Goal: Book appointment/travel/reservation

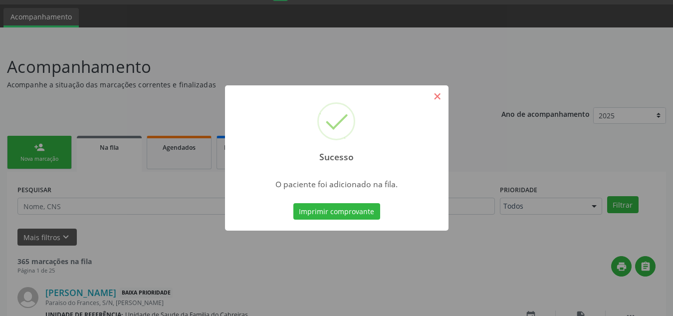
scroll to position [27, 0]
click at [440, 102] on button "×" at bounding box center [437, 96] width 17 height 17
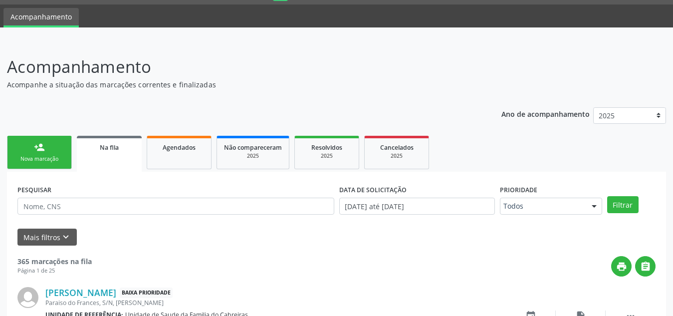
click at [41, 145] on div "person_add" at bounding box center [39, 147] width 11 height 11
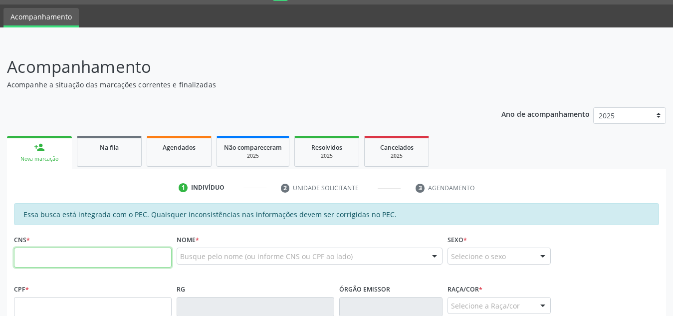
click at [80, 259] on input "text" at bounding box center [93, 257] width 158 height 20
type input "702 6092 0559 2248"
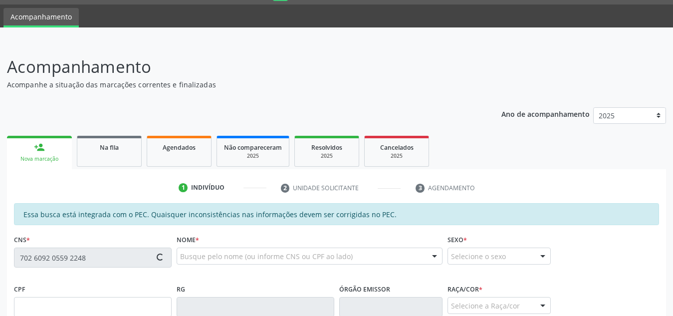
type input "095.587.244-83"
type input "[DATE]"
type input "[PERSON_NAME]"
type input "[PHONE_NUMBER]"
type input "S/N"
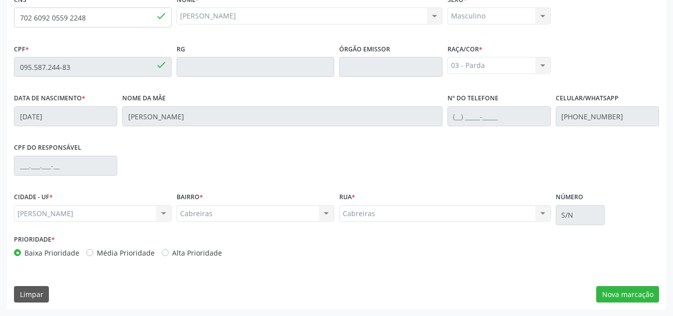
scroll to position [268, 0]
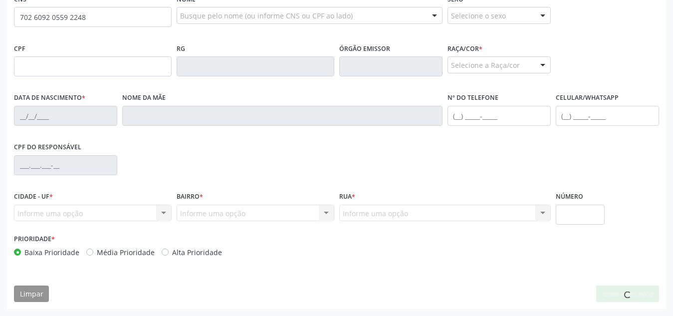
scroll to position [268, 0]
type input "702 6092 0559 2248"
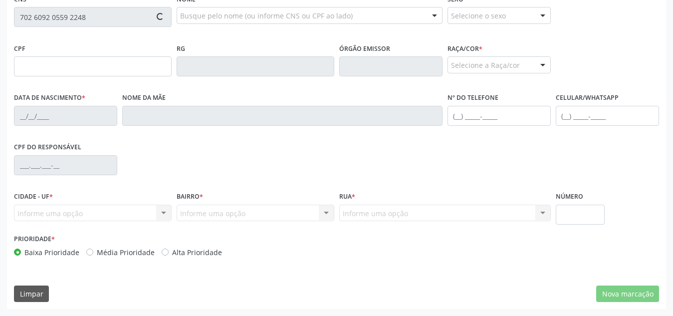
type input "095.587.244-83"
type input "[DATE]"
type input "[PERSON_NAME]"
type input "[PHONE_NUMBER]"
type input "S/N"
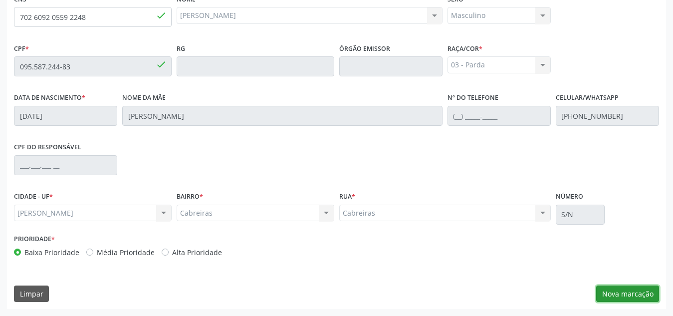
click at [618, 295] on button "Nova marcação" at bounding box center [627, 293] width 63 height 17
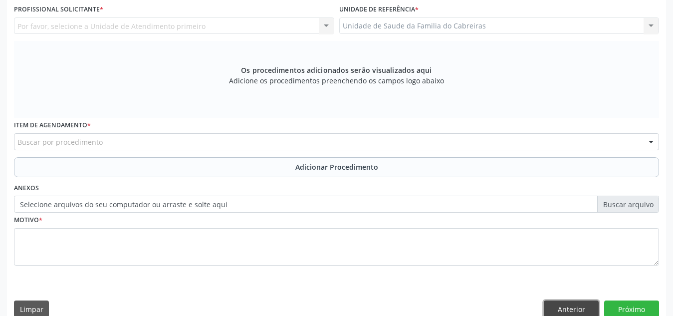
click at [569, 308] on button "Anterior" at bounding box center [571, 308] width 55 height 17
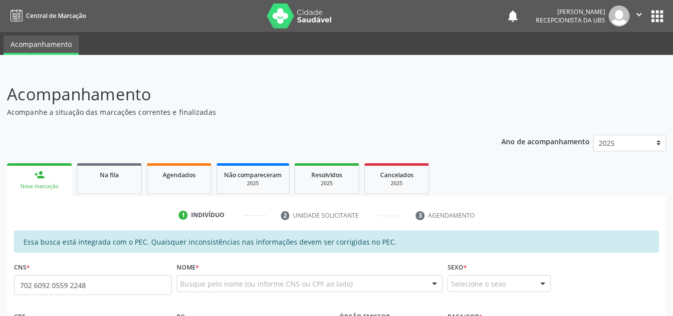
type input "702 6092 0559 2248"
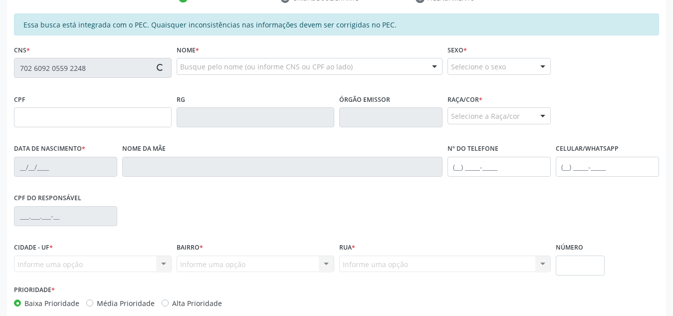
type input "095.587.244-83"
type input "[DATE]"
type input "[PERSON_NAME]"
type input "[PHONE_NUMBER]"
type input "S/N"
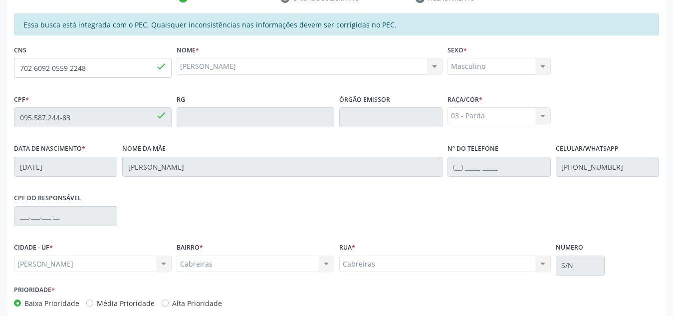
scroll to position [268, 0]
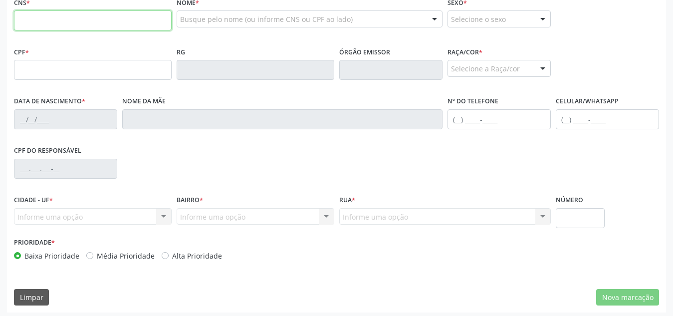
scroll to position [264, 0]
paste input "702 6092 0559 2248"
type input "702 6092 0559 2248"
type input "095.587.244-83"
type input "[DATE]"
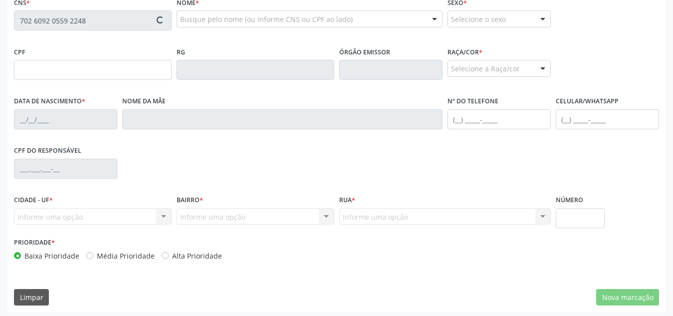
type input "[PERSON_NAME]"
type input "(82) 99369-1564"
type input "S/N"
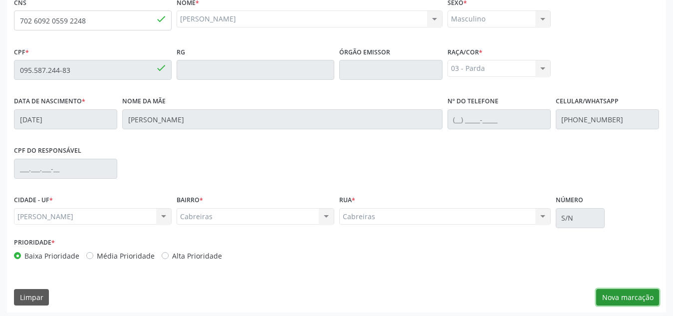
click at [610, 304] on button "Nova marcação" at bounding box center [627, 297] width 63 height 17
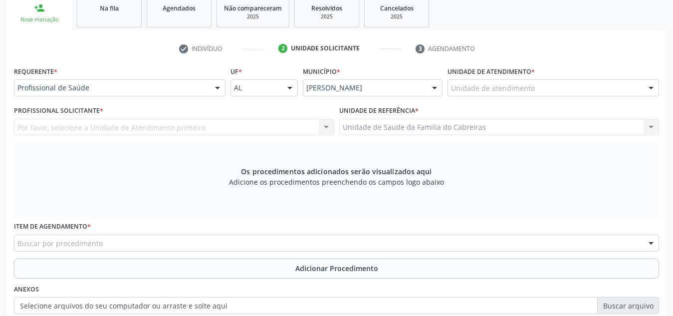
scroll to position [165, 0]
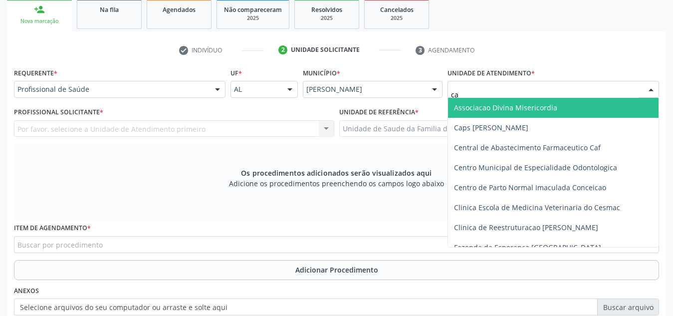
type input "c"
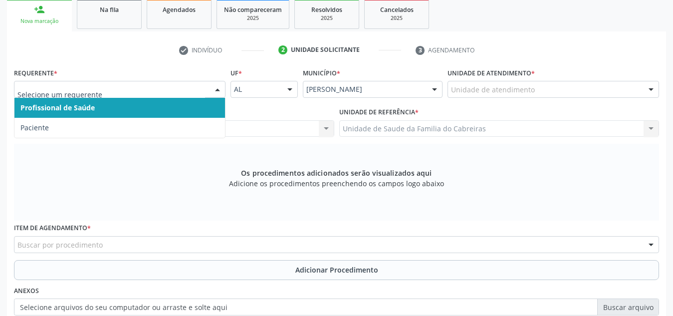
click at [134, 84] on div at bounding box center [120, 89] width 212 height 17
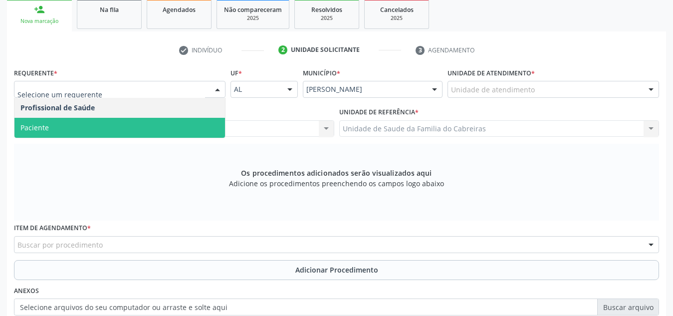
click at [119, 118] on span "Paciente" at bounding box center [119, 128] width 211 height 20
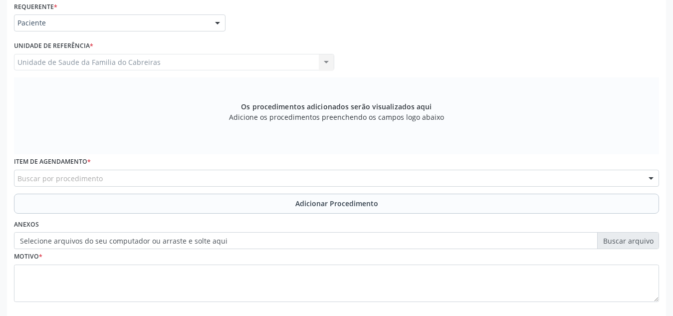
scroll to position [232, 0]
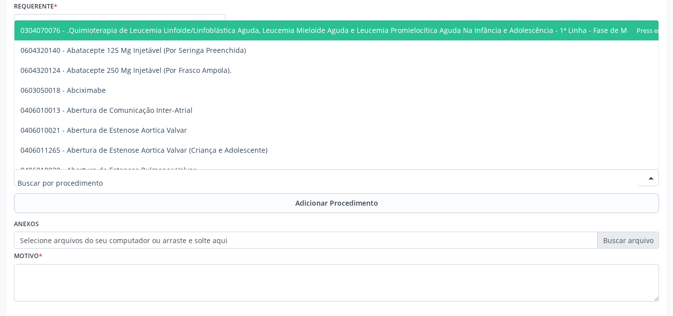
click at [106, 179] on div at bounding box center [336, 177] width 645 height 17
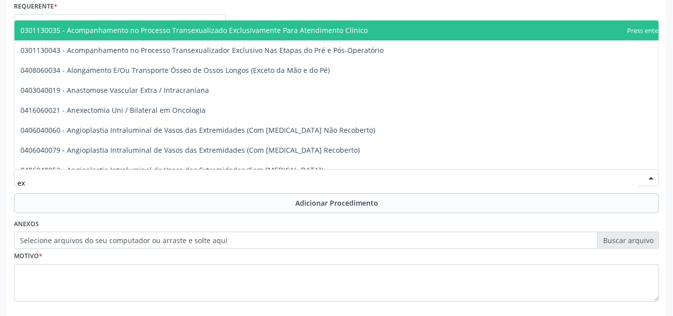
type input "e"
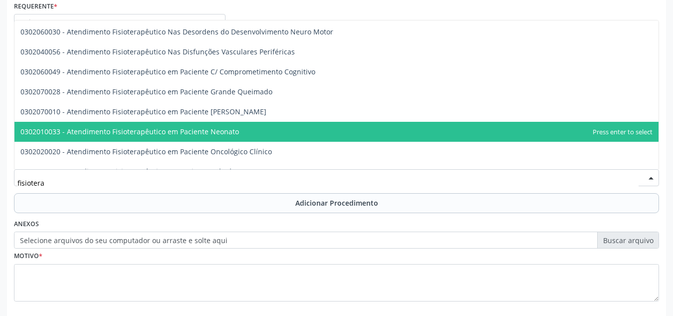
scroll to position [0, 0]
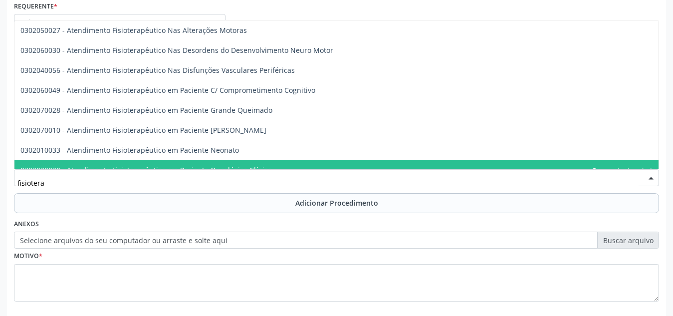
click at [100, 185] on input "fisiotera" at bounding box center [327, 183] width 621 height 20
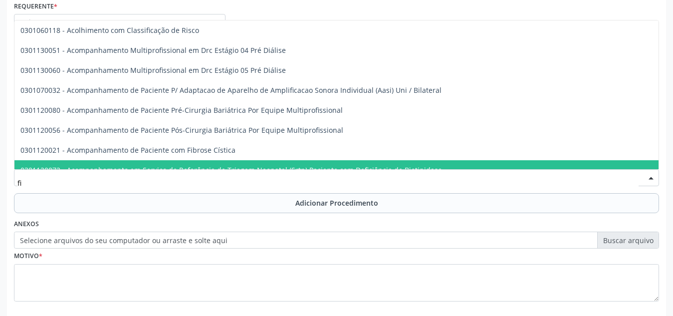
type input "f"
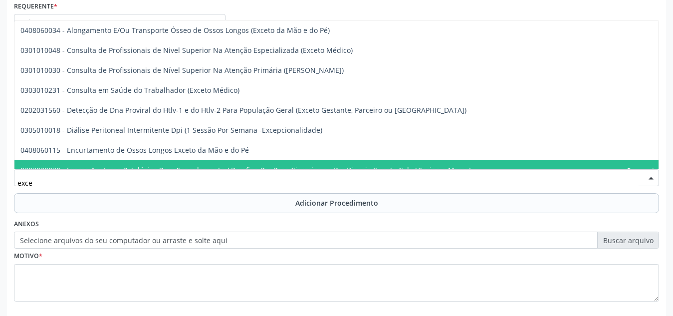
type input "excet"
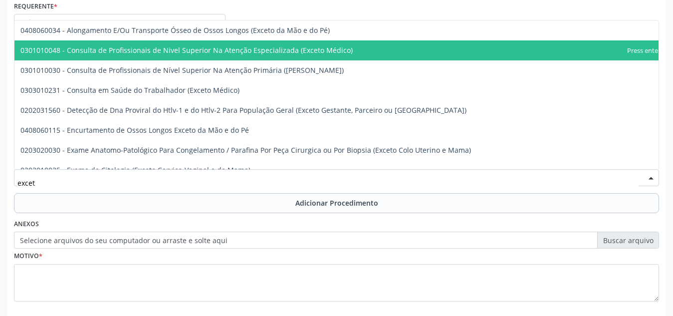
click at [249, 44] on span "0301010048 - Consulta de Profissionais de Nivel Superior Na Atenção Especializa…" at bounding box center [353, 50] width 678 height 20
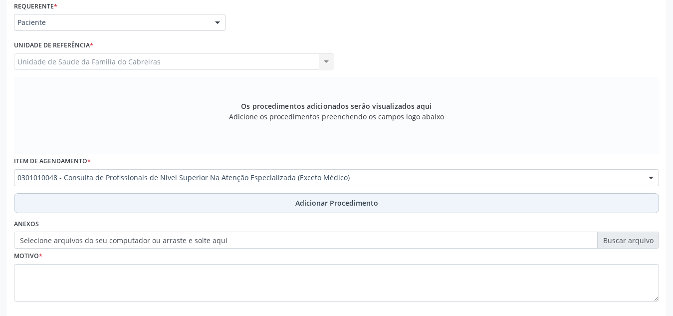
click at [240, 205] on button "Adicionar Procedimento" at bounding box center [336, 203] width 645 height 20
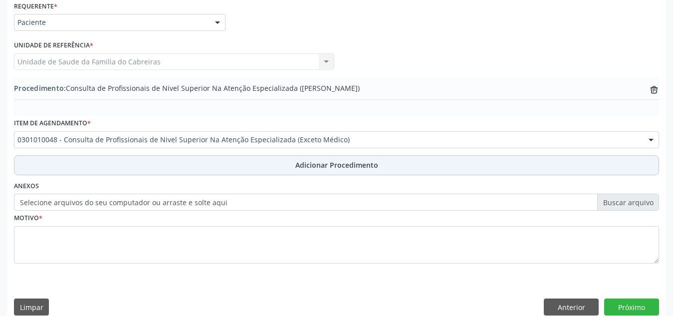
scroll to position [245, 0]
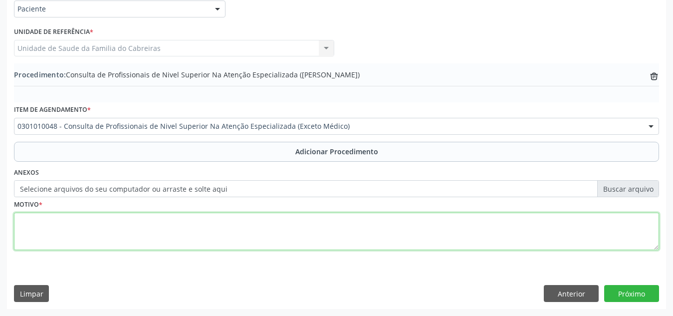
click at [235, 228] on textarea at bounding box center [336, 232] width 645 height 38
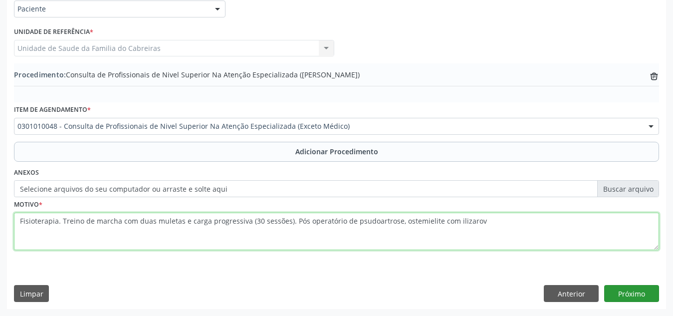
type textarea "Fisioterapia. Treino de marcha com duas muletas e carga progressiva (30 sessões…"
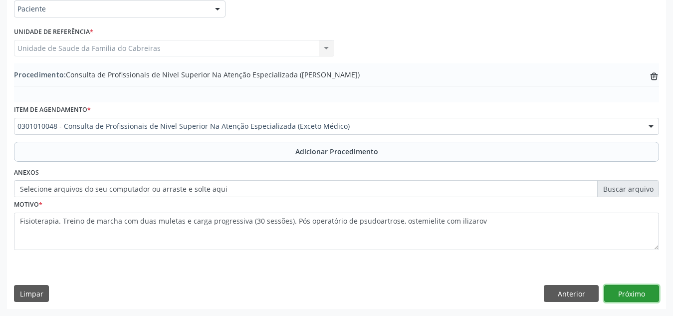
click at [624, 290] on button "Próximo" at bounding box center [631, 293] width 55 height 17
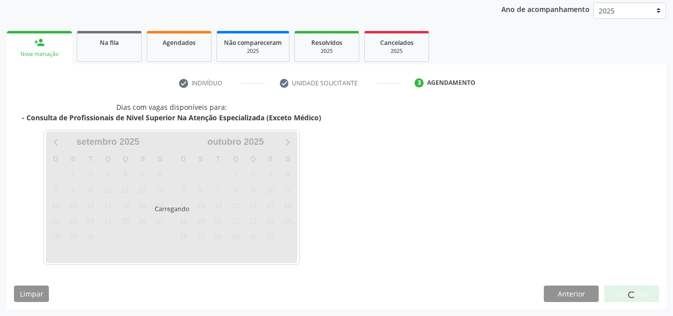
scroll to position [162, 0]
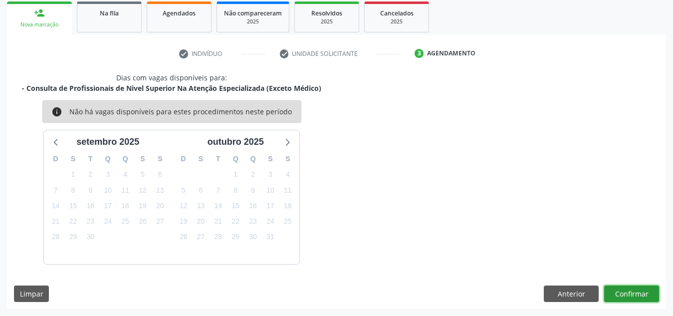
click at [624, 290] on button "Confirmar" at bounding box center [631, 293] width 55 height 17
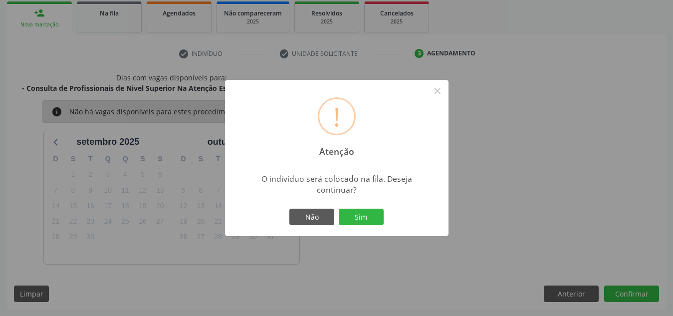
click at [339, 209] on button "Sim" at bounding box center [361, 217] width 45 height 17
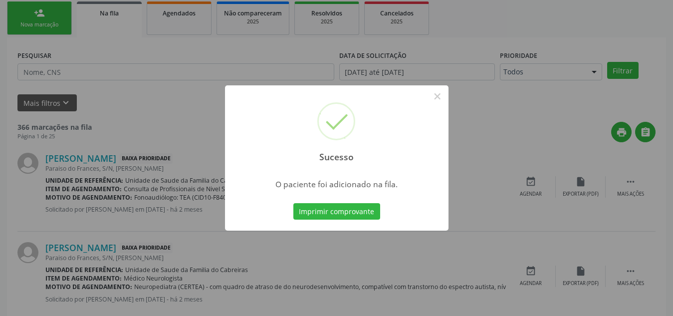
scroll to position [27, 0]
